Goal: Contribute content

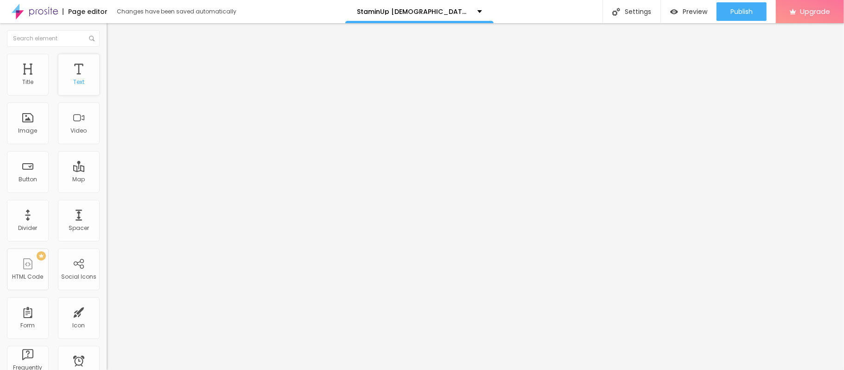
click at [73, 82] on div "Text" at bounding box center [78, 82] width 11 height 6
click at [107, 80] on span "Add image" at bounding box center [126, 76] width 38 height 8
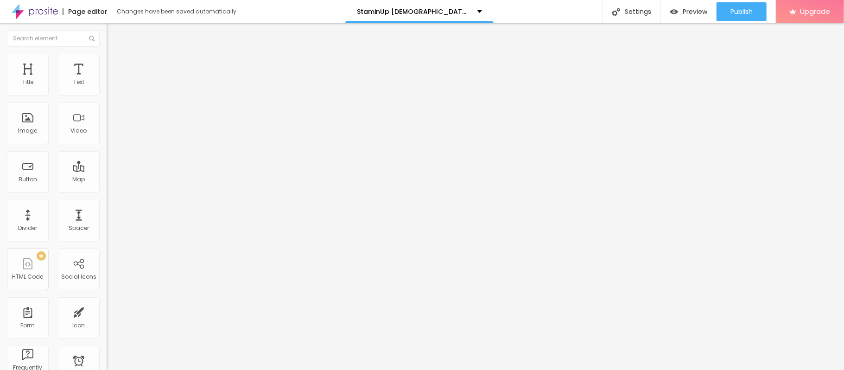
click at [107, 190] on input "https://" at bounding box center [162, 185] width 111 height 9
paste input "[DOMAIN_NAME][URL][DEMOGRAPHIC_DATA][MEDICAL_DATA]"
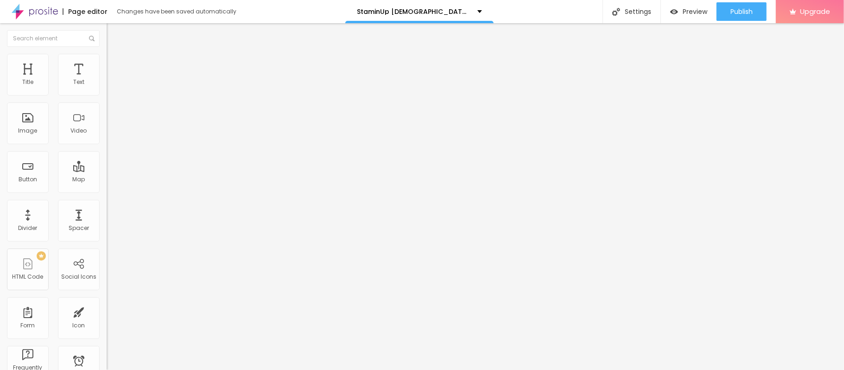
type input "[URL][DOMAIN_NAME][DEMOGRAPHIC_DATA][MEDICAL_DATA]"
click at [107, 203] on div at bounding box center [160, 203] width 107 height 0
click at [107, 191] on input "https://" at bounding box center [162, 186] width 111 height 9
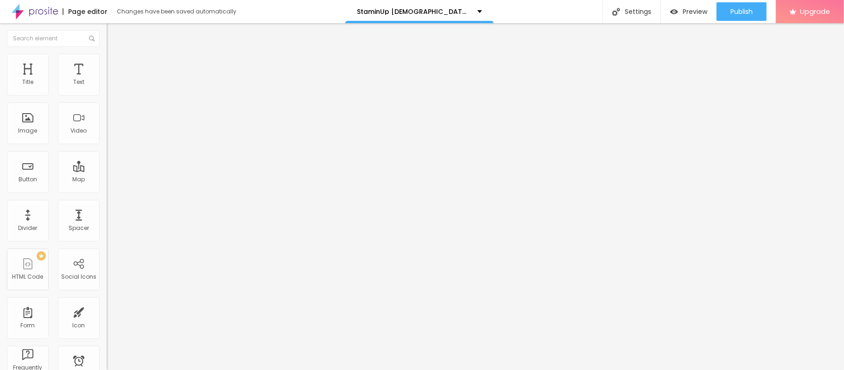
click at [107, 191] on input "https://" at bounding box center [162, 186] width 111 height 9
paste input "[DOMAIN_NAME][URL][DEMOGRAPHIC_DATA][MEDICAL_DATA]"
type input "[URL][DOMAIN_NAME][DEMOGRAPHIC_DATA][MEDICAL_DATA]"
click at [107, 87] on input "Click me" at bounding box center [162, 82] width 111 height 9
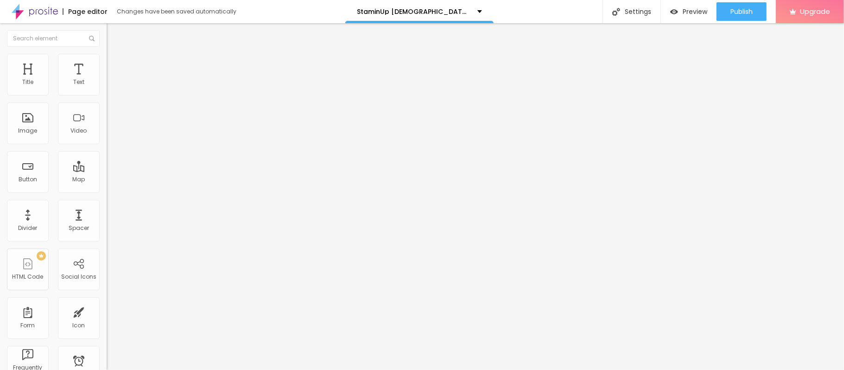
click at [107, 87] on input "Click me" at bounding box center [162, 82] width 111 height 9
paste input "👉🔥🟢𝐒𝐚𝐥𝐞 𝐈𝐬 𝐋𝐢𝐯𝐞 🟢🔥𝐒𝐡𝐨𝐩 𝐍𝐨𝐰❗🔥👇"
type input "👉🔥🟢𝐒𝐚𝐥𝐞 𝐈𝐬 𝐋𝐢𝐯𝐞 🟢🔥𝐒𝐡𝐨𝐩 𝐍𝐨𝐰❗🔥👇"
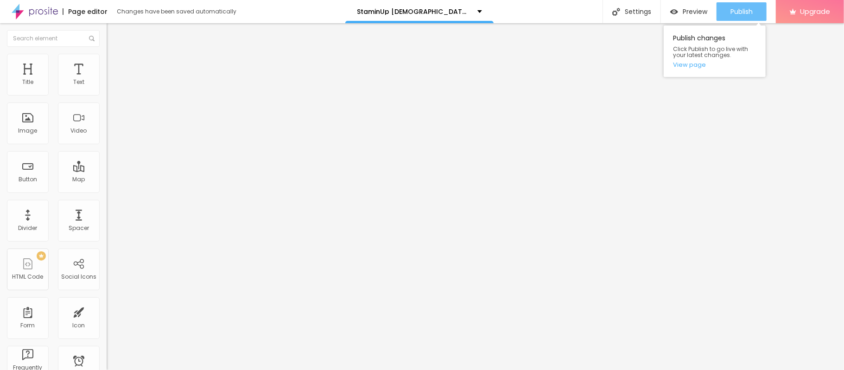
click at [733, 9] on span "Publish" at bounding box center [742, 11] width 22 height 7
click at [694, 63] on link "View page" at bounding box center [714, 65] width 83 height 6
click at [114, 32] on img "button" at bounding box center [117, 33] width 7 height 7
click at [114, 31] on img "button" at bounding box center [117, 33] width 7 height 7
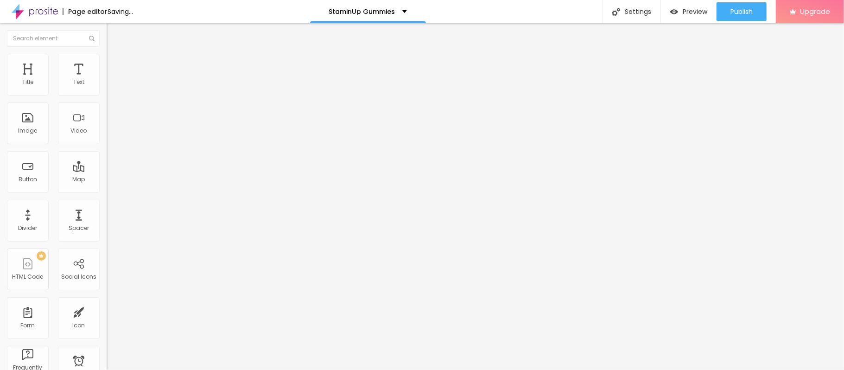
click at [107, 79] on div "Add image" at bounding box center [160, 75] width 107 height 6
click at [107, 80] on span "Add image" at bounding box center [126, 76] width 38 height 8
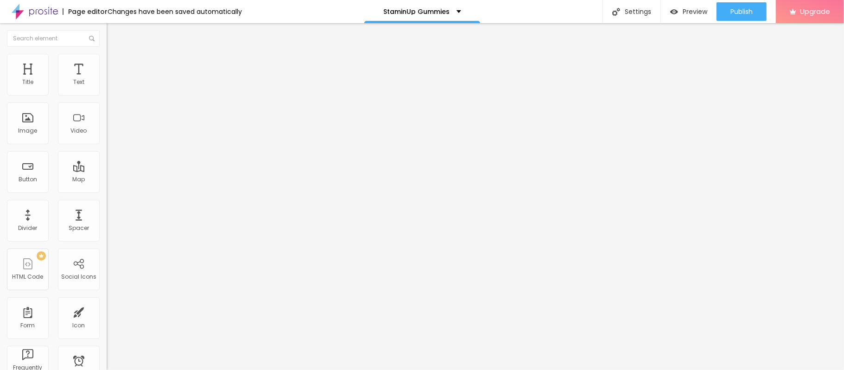
click at [107, 190] on input "https://" at bounding box center [162, 185] width 111 height 9
paste input "[DOMAIN_NAME][URL][DEMOGRAPHIC_DATA][MEDICAL_DATA]"
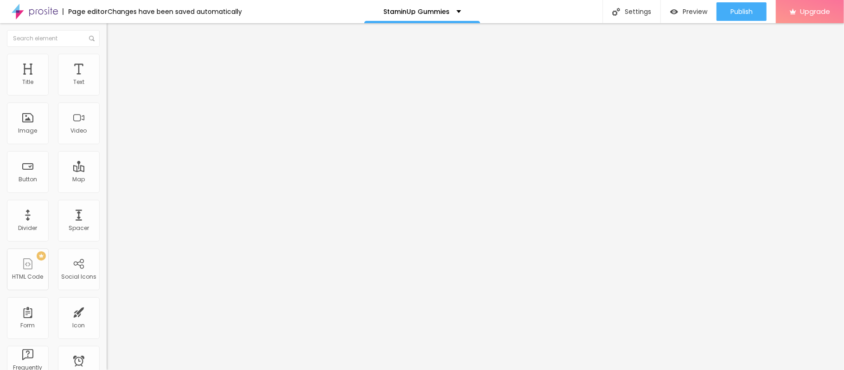
type input "[URL][DOMAIN_NAME][DEMOGRAPHIC_DATA][MEDICAL_DATA]"
click at [107, 87] on input "Click me" at bounding box center [162, 82] width 111 height 9
click at [107, 95] on div "Text Click me" at bounding box center [160, 83] width 107 height 23
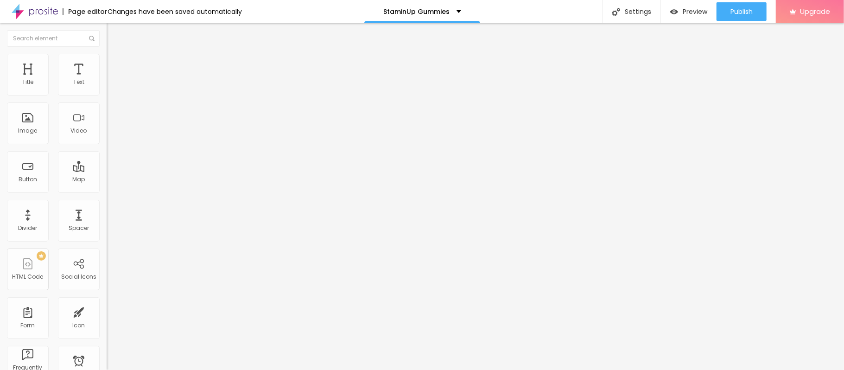
click at [107, 87] on input "Click me" at bounding box center [162, 82] width 111 height 9
click at [107, 207] on div "Open in new tab" at bounding box center [160, 205] width 107 height 5
click at [107, 191] on input "https://" at bounding box center [162, 186] width 111 height 9
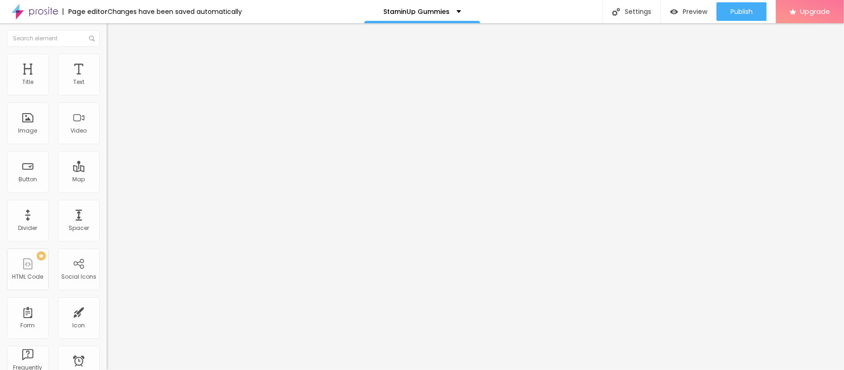
click at [107, 191] on input "https://" at bounding box center [162, 186] width 111 height 9
paste input "[DOMAIN_NAME][URL][DEMOGRAPHIC_DATA][MEDICAL_DATA]"
type input "[URL][DOMAIN_NAME][DEMOGRAPHIC_DATA][MEDICAL_DATA]"
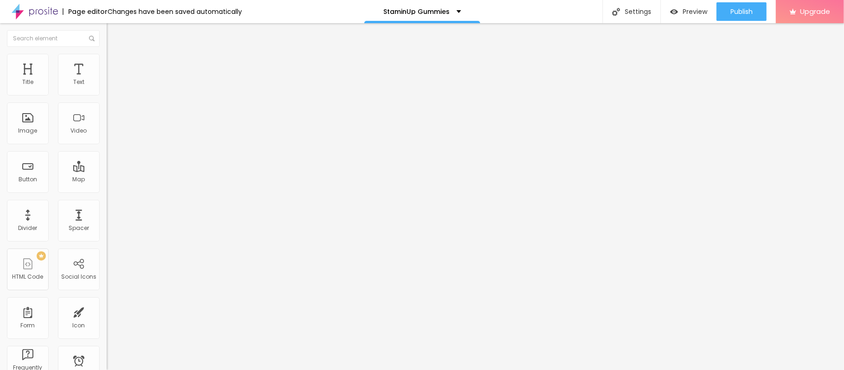
click at [107, 87] on input "Click me" at bounding box center [162, 82] width 111 height 9
drag, startPoint x: 29, startPoint y: 104, endPoint x: 36, endPoint y: 115, distance: 13.4
click at [107, 87] on input "Click me" at bounding box center [162, 82] width 111 height 9
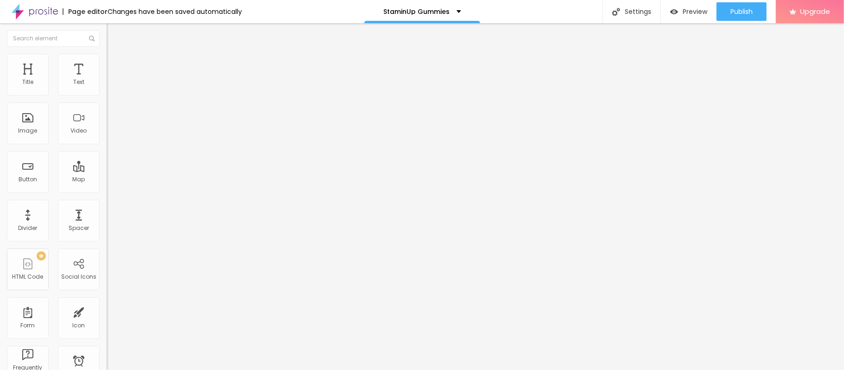
paste input "👉🔥🟢𝐒𝐚𝐥𝐞 𝐈𝐬 𝐋𝐢𝐯𝐞 🟢🔥𝐒𝐡𝐨𝐩 𝐍𝐨𝐰❗🔥👇"
type input "👉🔥🟢𝐒𝐚𝐥𝐞 𝐈𝐬 𝐋𝐢𝐯𝐞 🟢🔥𝐒𝐡𝐨𝐩 𝐍𝐨𝐰❗🔥👇"
click at [744, 8] on span "Publish" at bounding box center [742, 11] width 22 height 7
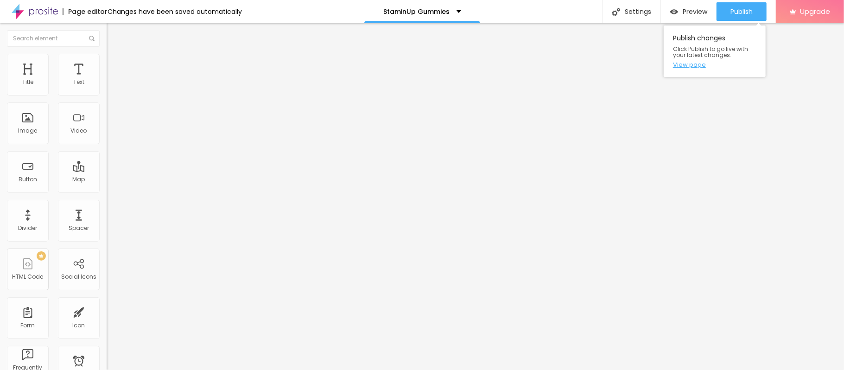
click at [692, 64] on link "View page" at bounding box center [714, 65] width 83 height 6
